Goal: Check status

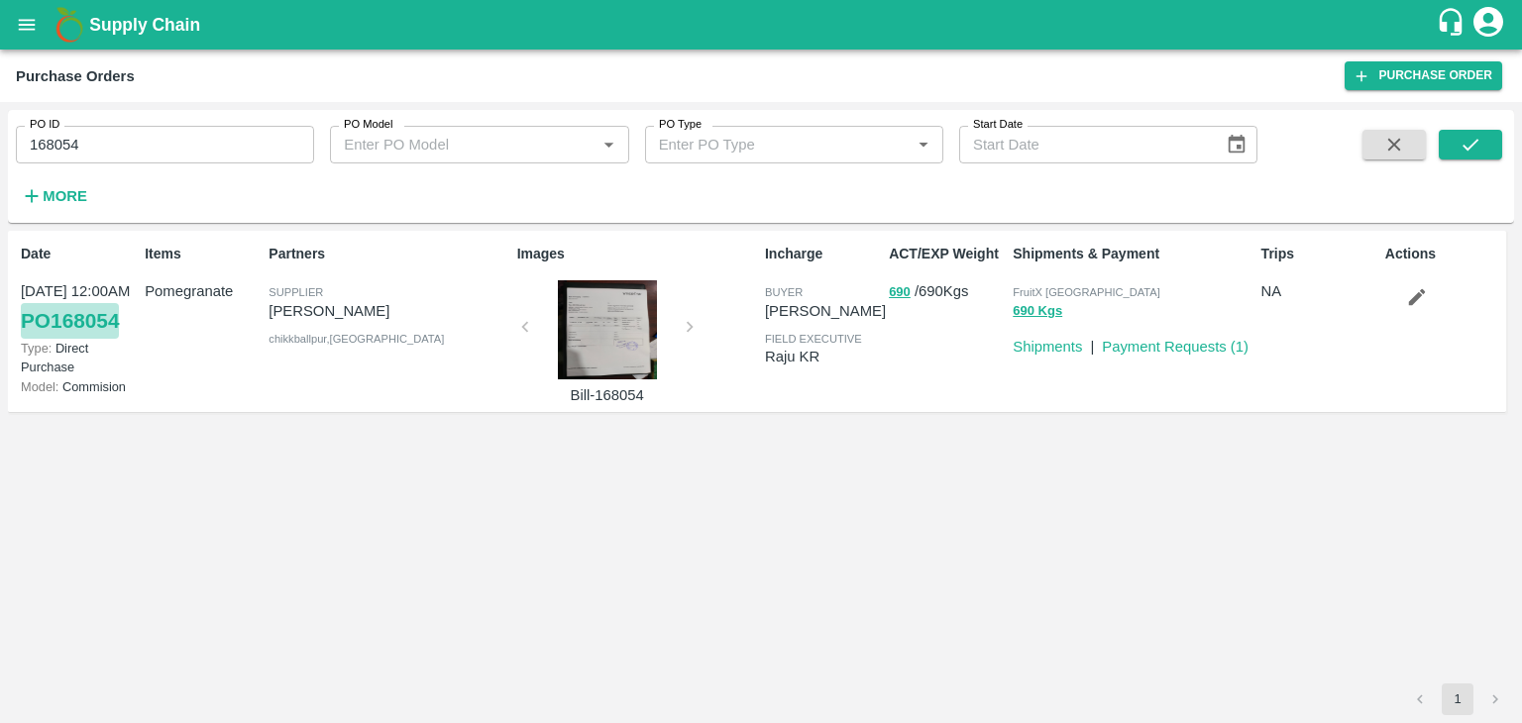
click at [93, 314] on link "PO 168054" at bounding box center [70, 321] width 98 height 36
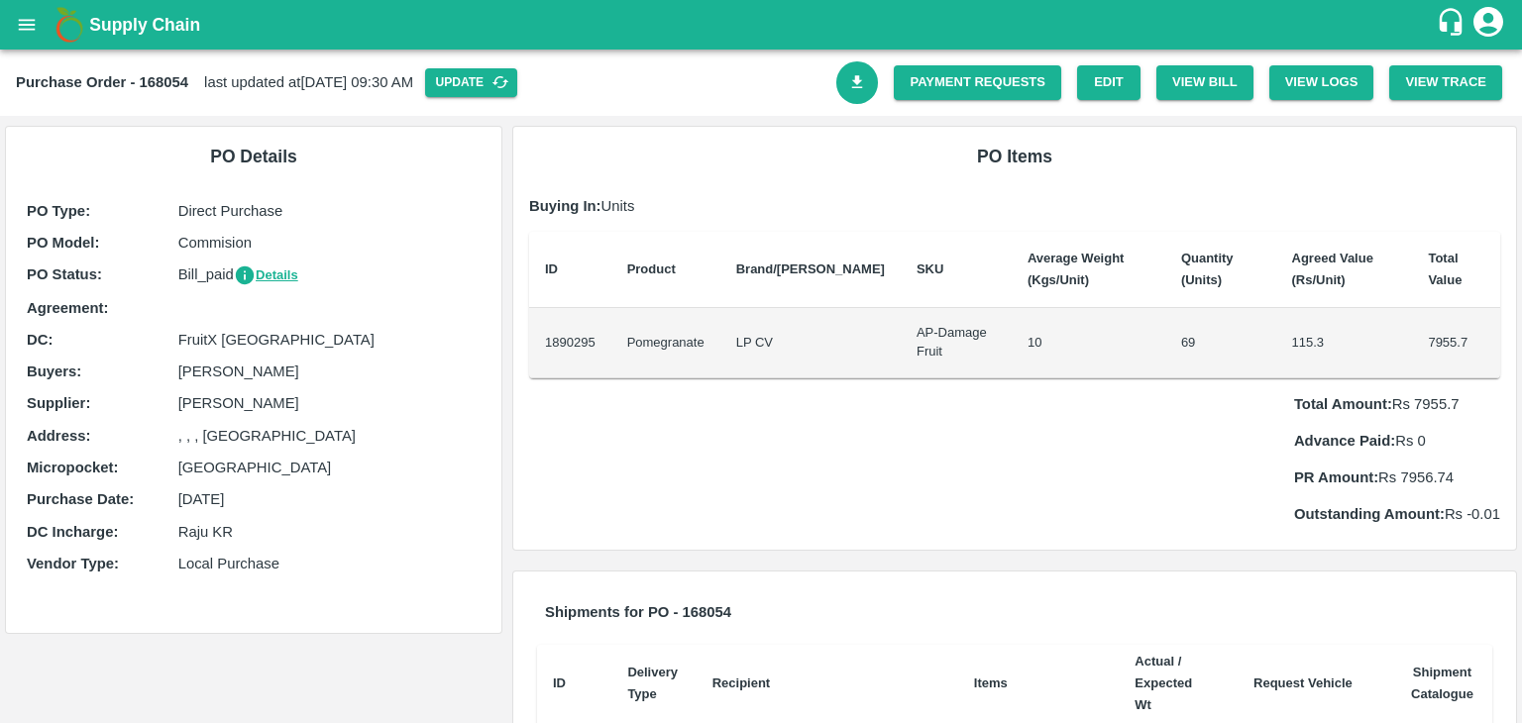
click at [745, 492] on div "Total Amount: Rs 7955.7 Advance Paid: Rs 0 PR Amount: Rs 7956.74 Outstanding Am…" at bounding box center [1014, 452] width 971 height 148
click at [650, 460] on div "Total Amount: Rs 7955.7 Advance Paid: Rs 0 PR Amount: Rs 7956.74 Outstanding Am…" at bounding box center [1014, 452] width 971 height 148
click at [273, 274] on button "Details" at bounding box center [266, 276] width 64 height 23
